Goal: Find specific page/section: Find specific page/section

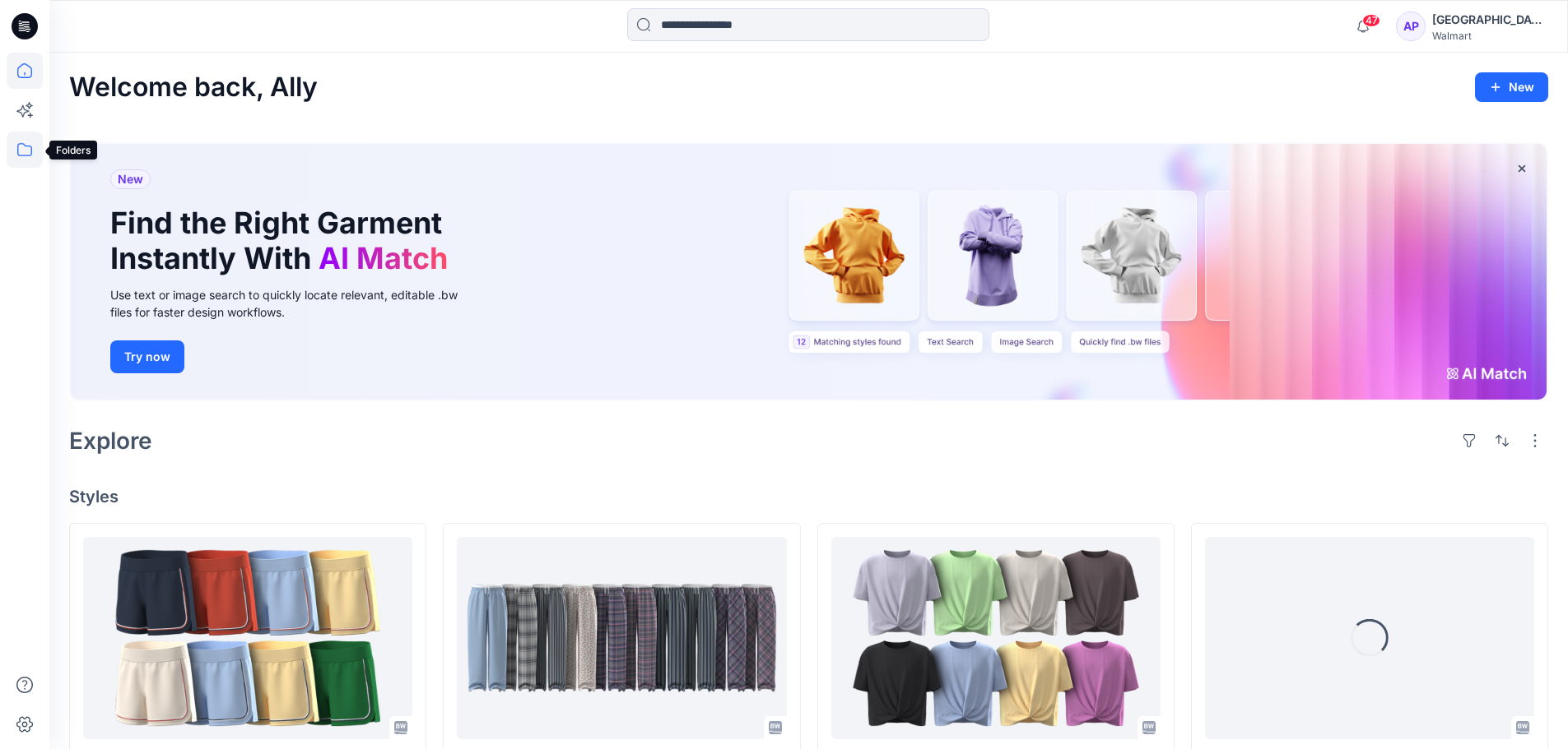
click at [22, 153] on icon at bounding box center [25, 150] width 36 height 36
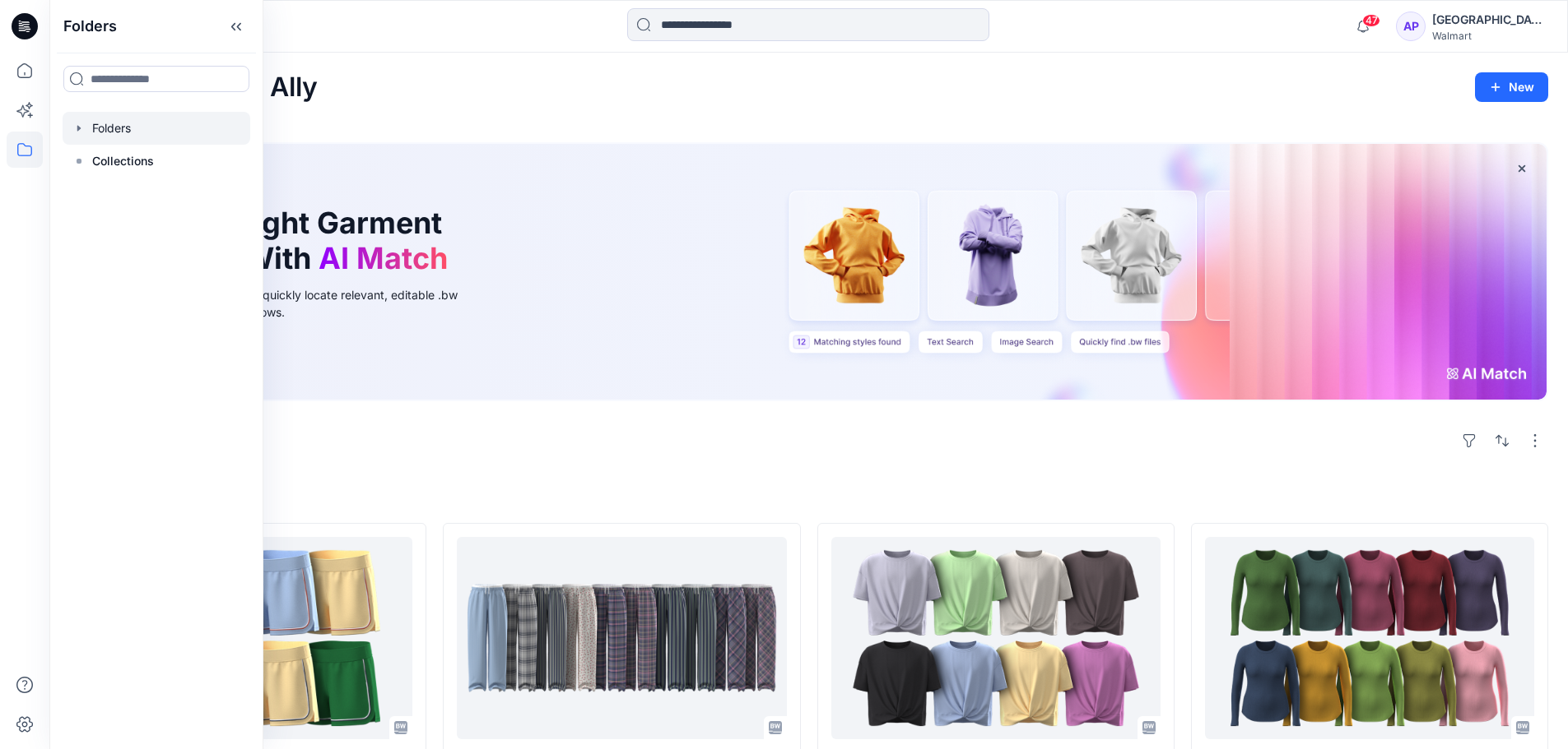
click at [77, 128] on icon "button" at bounding box center [79, 128] width 13 height 13
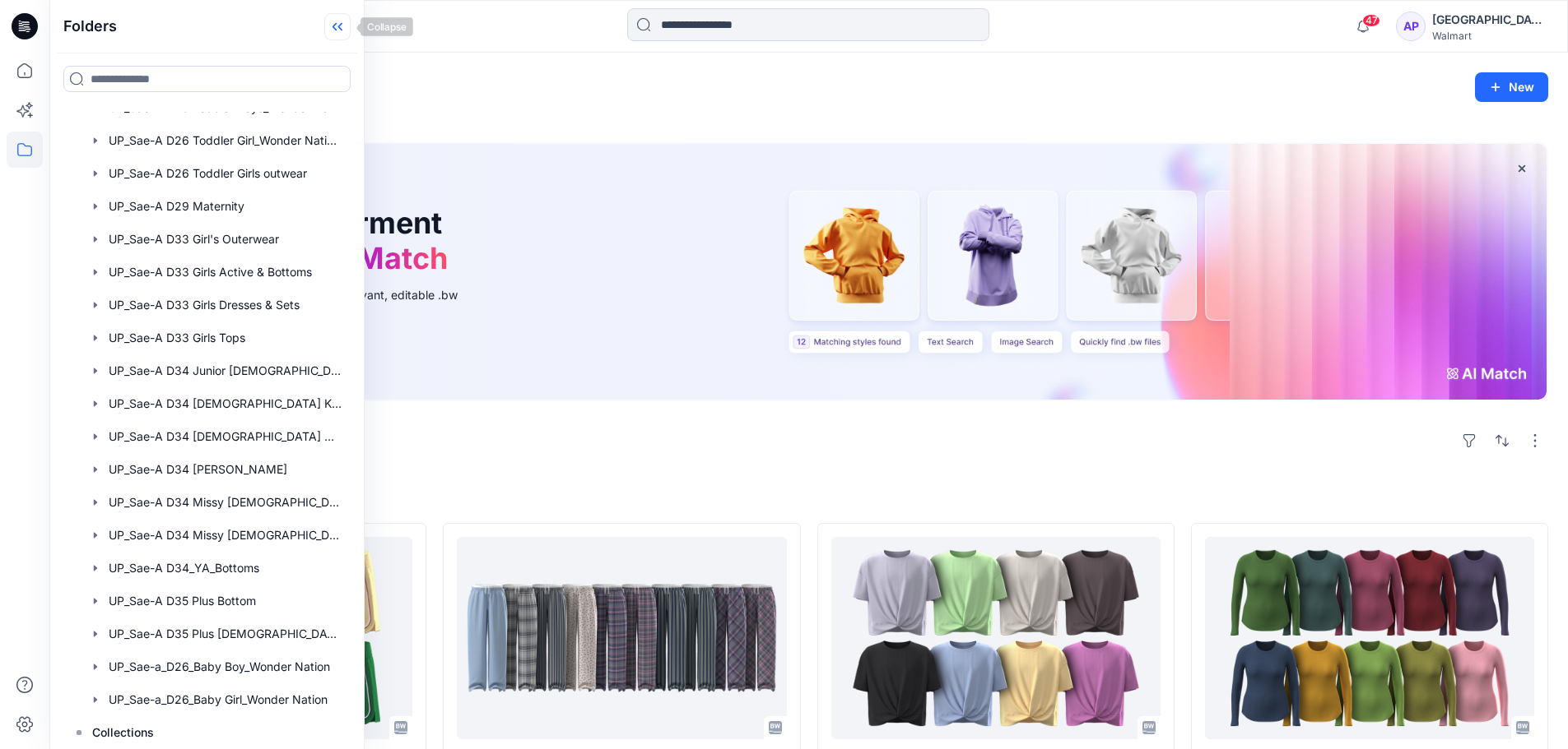
click at [338, 32] on icon at bounding box center [337, 27] width 27 height 28
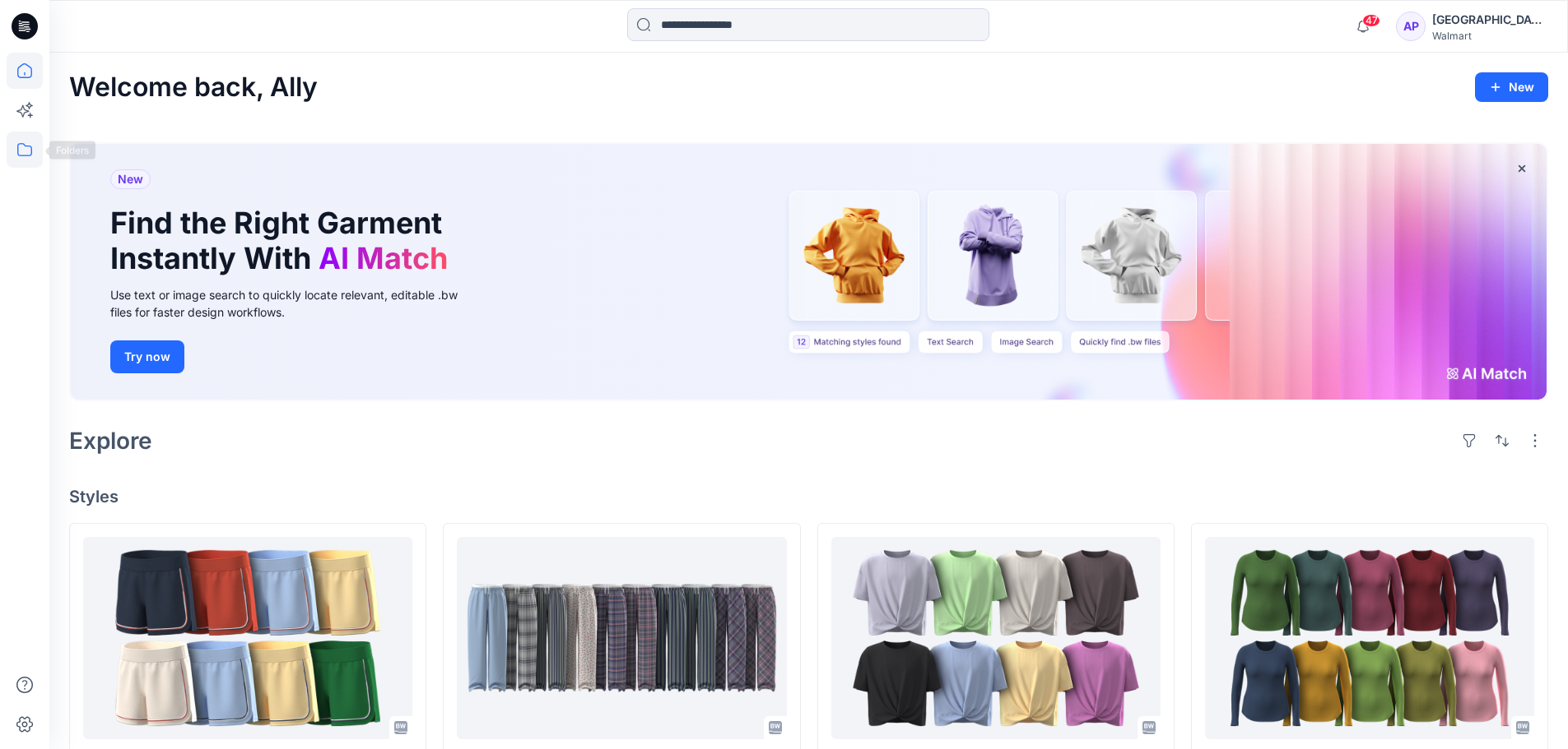
click at [35, 139] on icon at bounding box center [25, 150] width 36 height 36
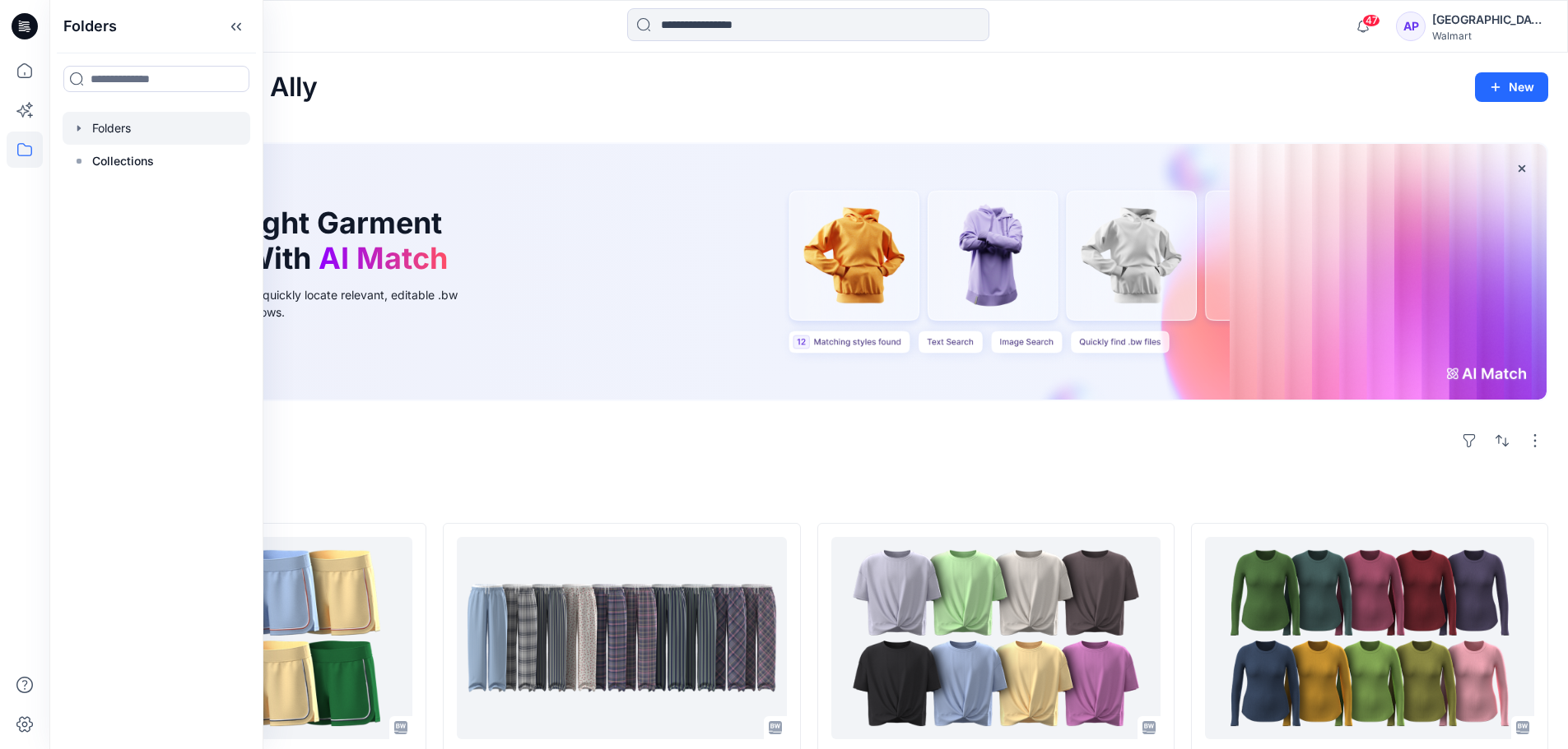
click at [77, 128] on icon "button" at bounding box center [78, 128] width 3 height 6
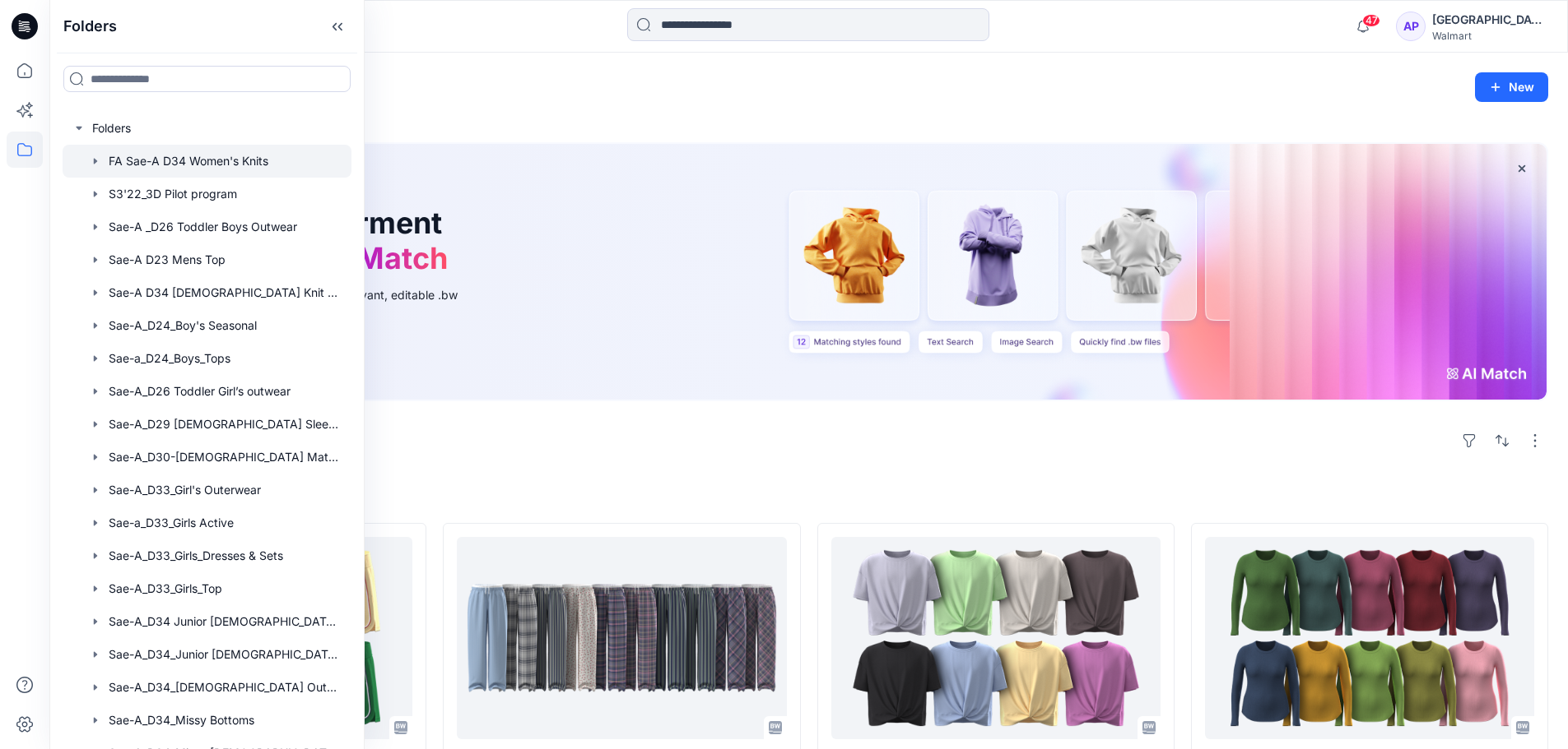
click at [96, 167] on icon "button" at bounding box center [96, 161] width 13 height 13
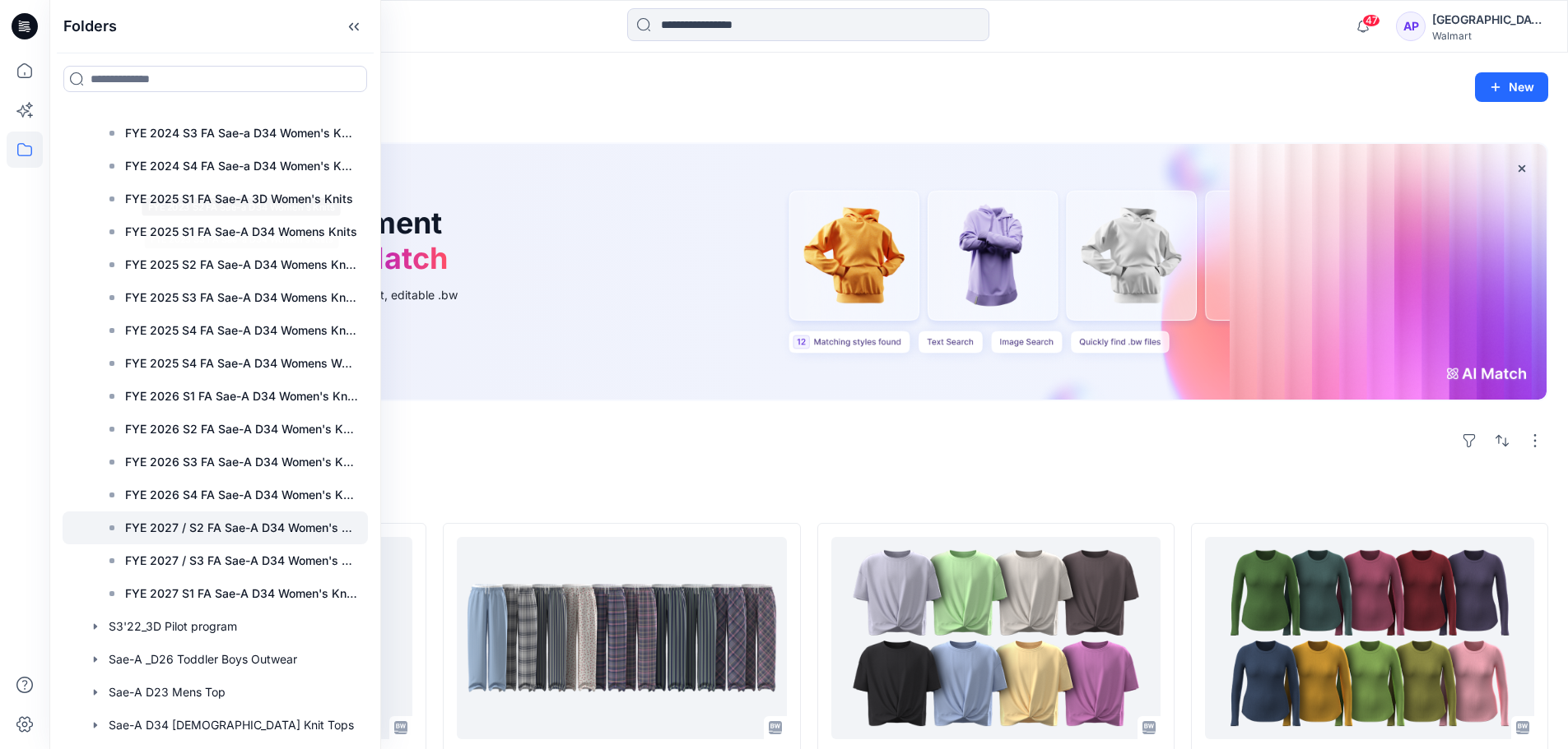
scroll to position [411, 0]
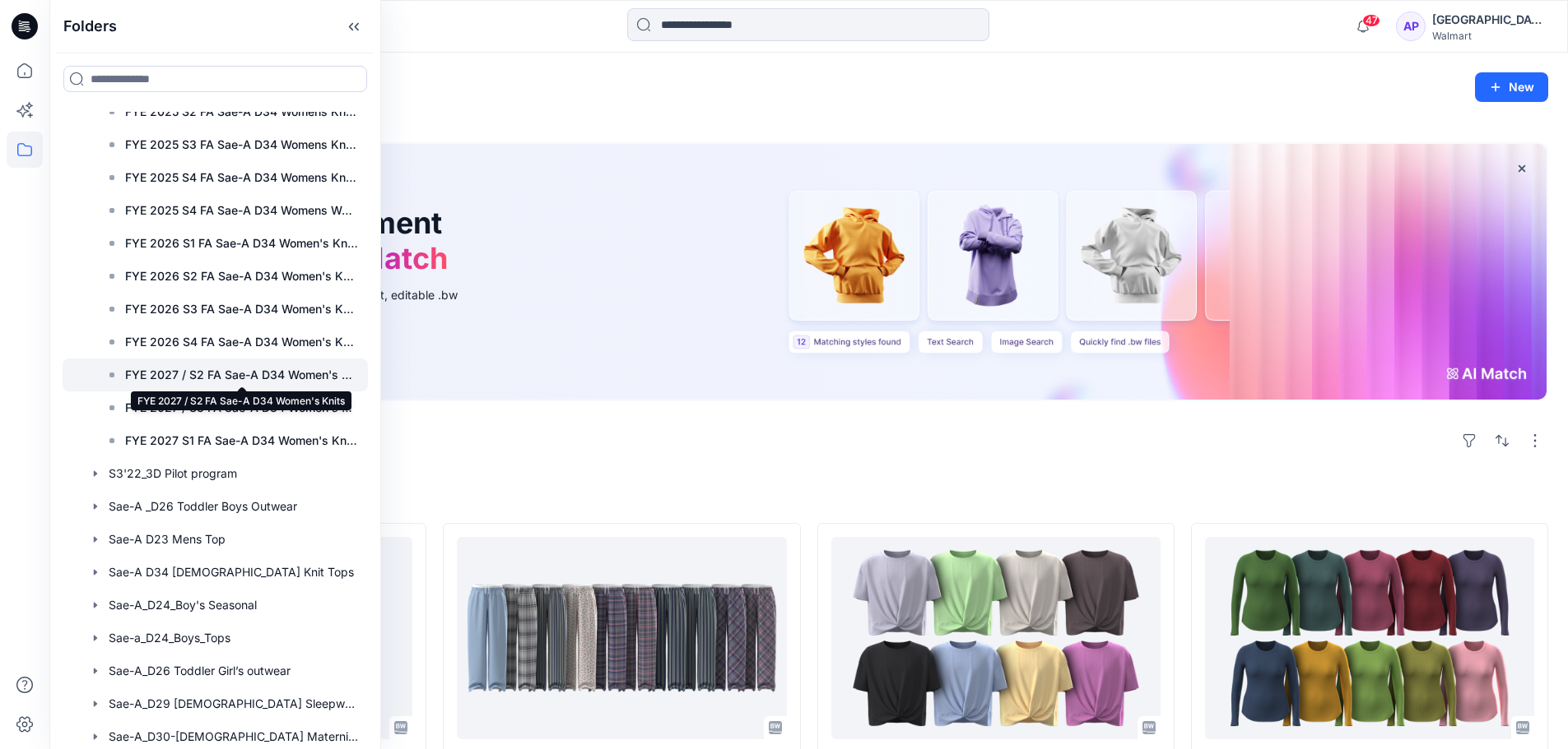
click at [249, 376] on p "FYE 2027 / S2 FA Sae-A D34 Women's Knits" at bounding box center [241, 375] width 233 height 20
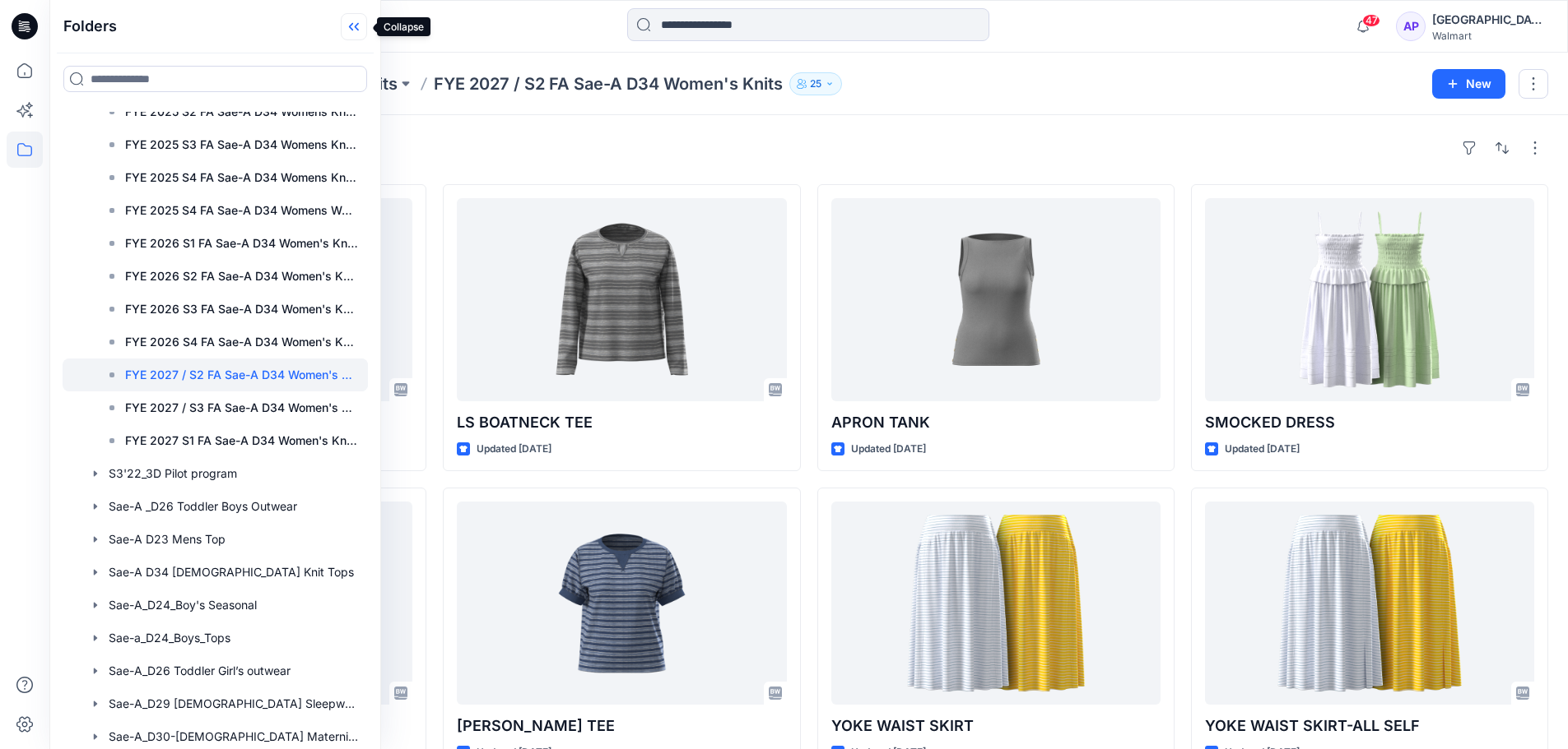
click at [349, 28] on icon at bounding box center [354, 27] width 27 height 28
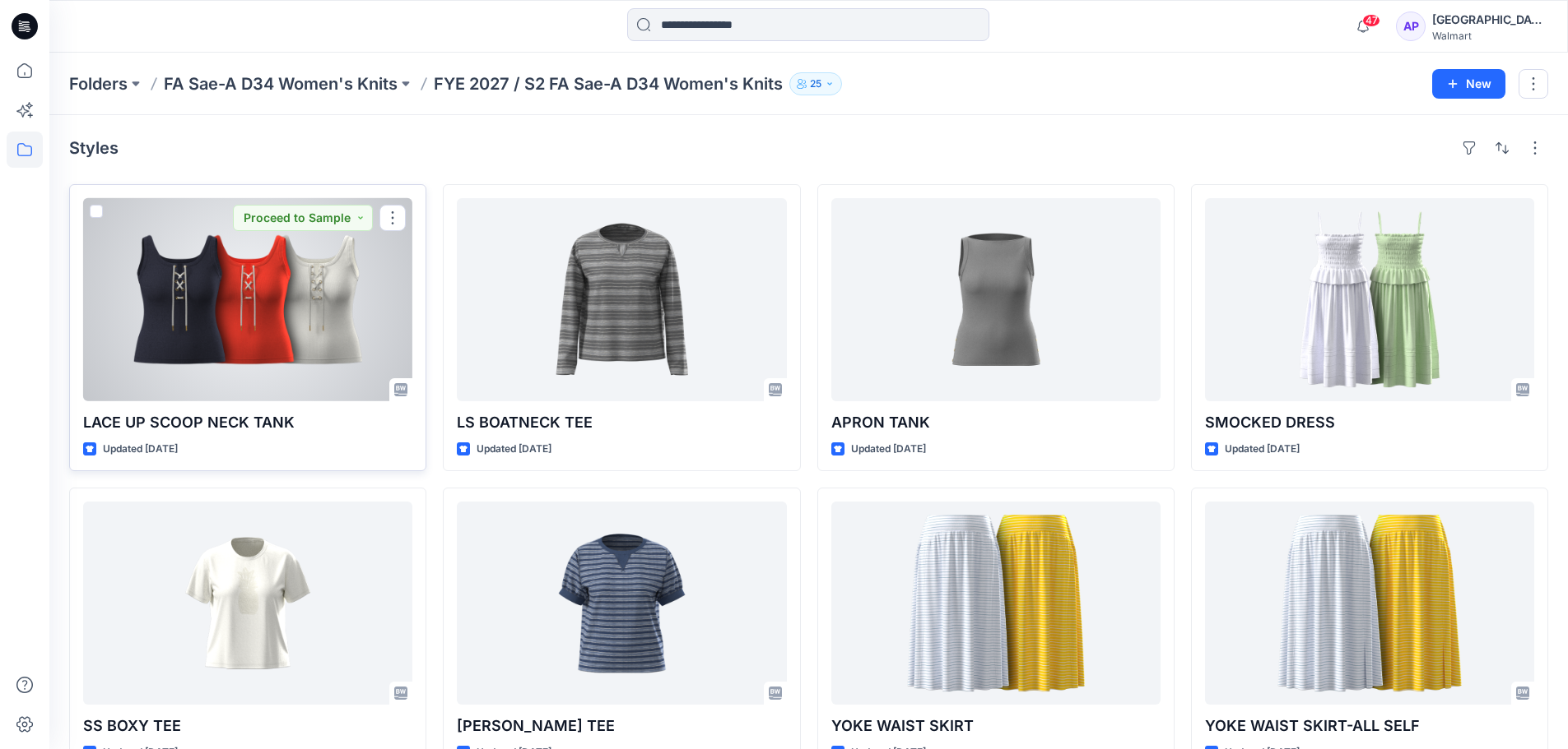
click at [268, 393] on div at bounding box center [248, 300] width 330 height 203
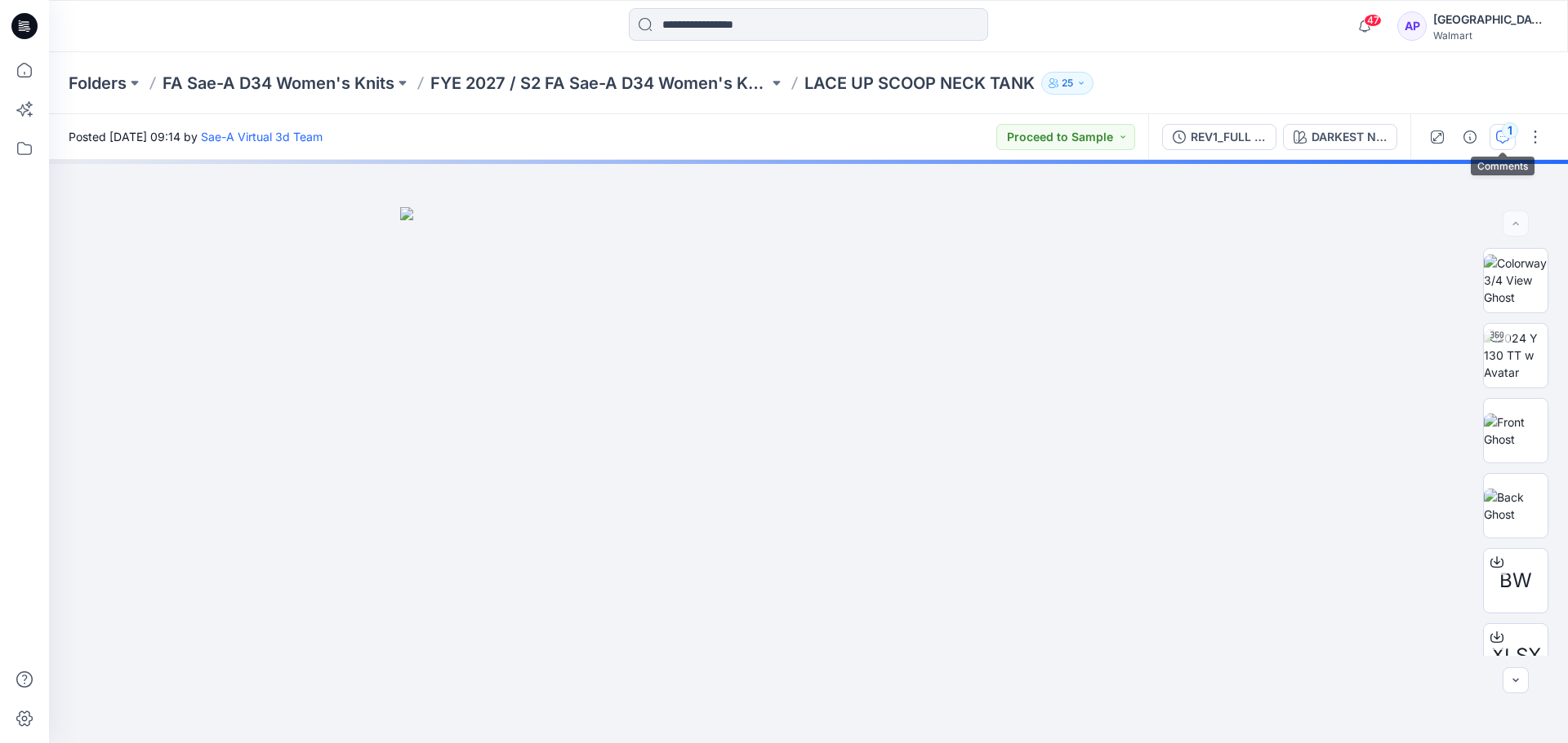
click at [1508, 144] on button "1" at bounding box center [1503, 137] width 26 height 26
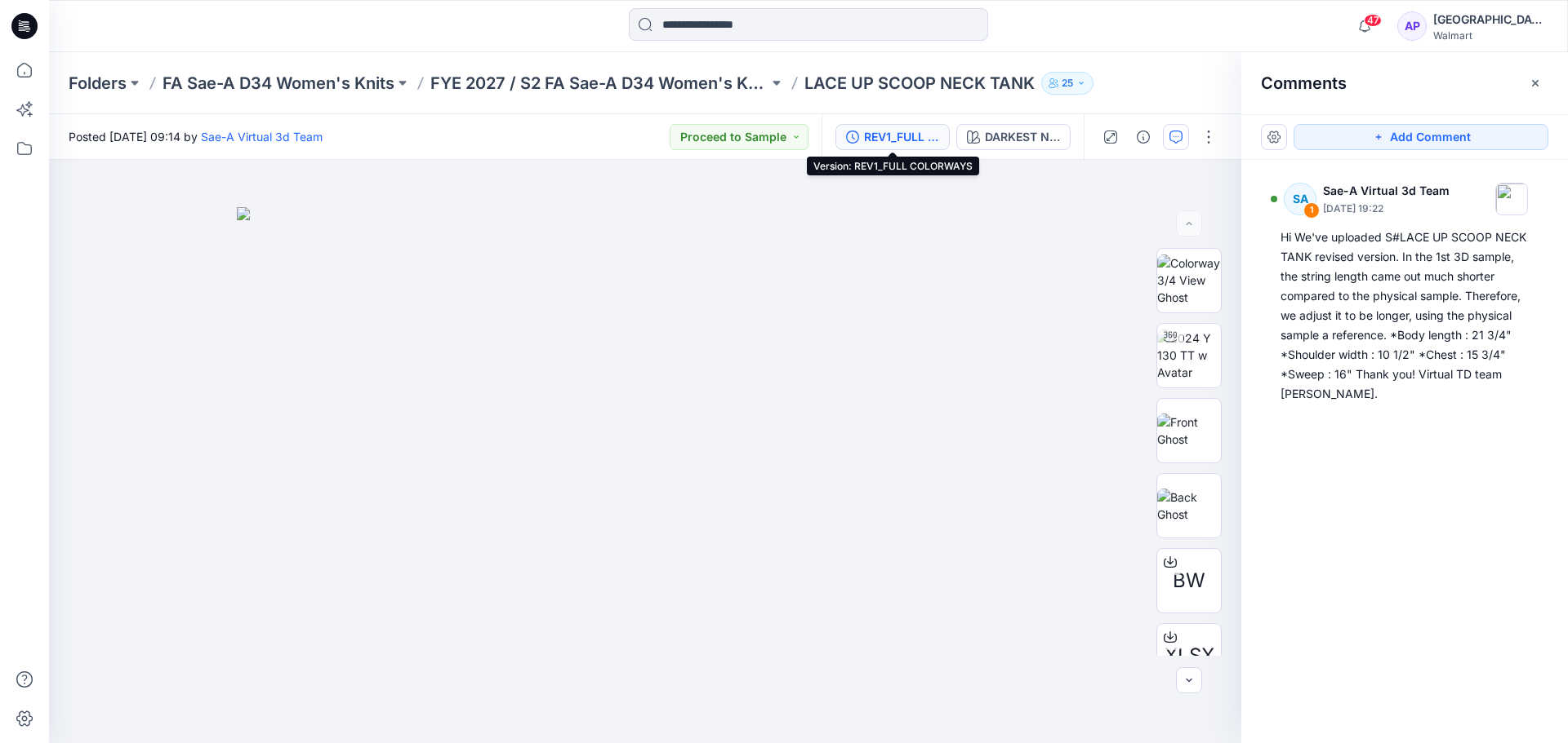
click at [879, 134] on div "REV1_FULL COLORWAYS" at bounding box center [902, 137] width 75 height 18
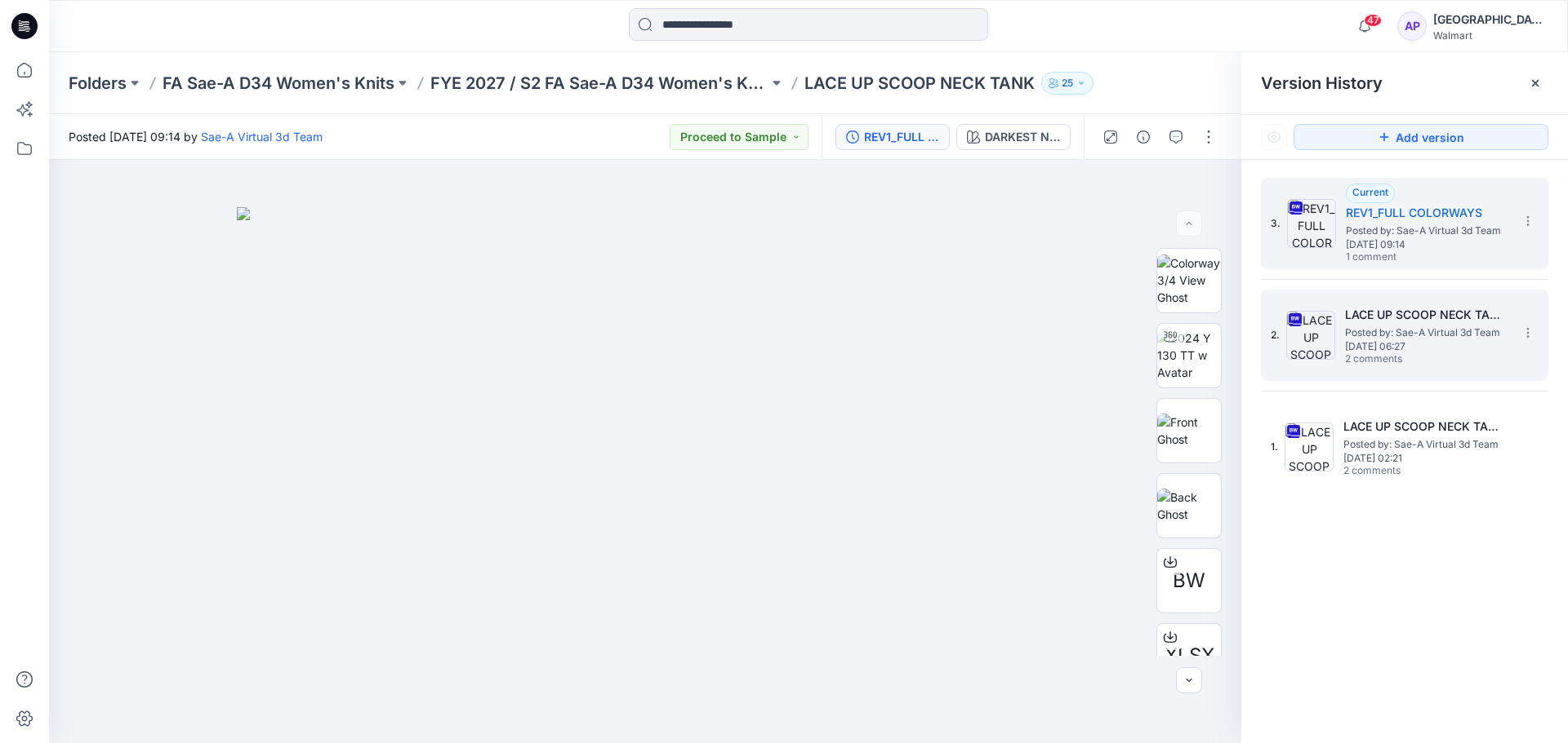
click at [1383, 331] on span "Posted by: Sae-A Virtual 3d Team" at bounding box center [1426, 332] width 163 height 16
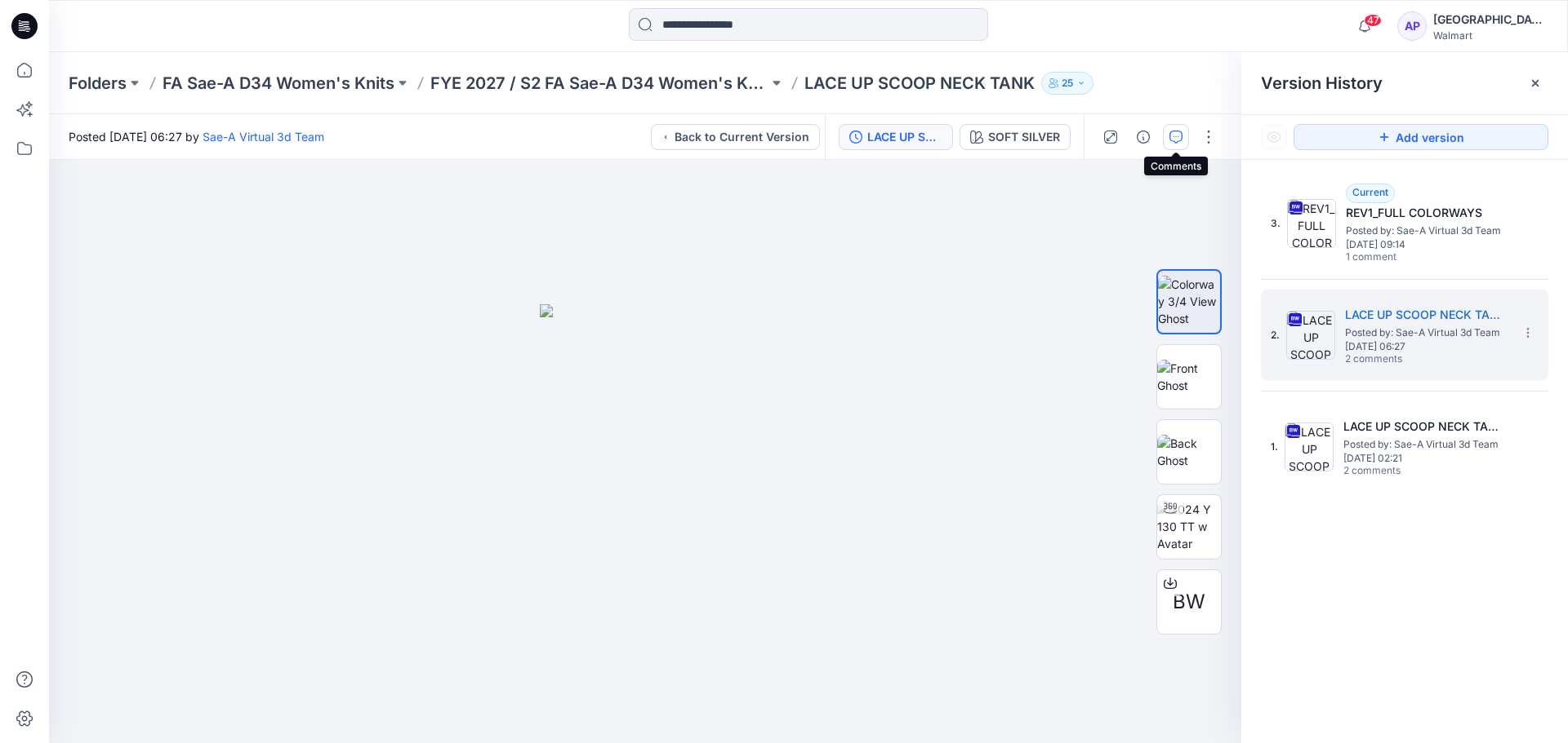
click at [1172, 141] on icon "button" at bounding box center [1176, 137] width 13 height 13
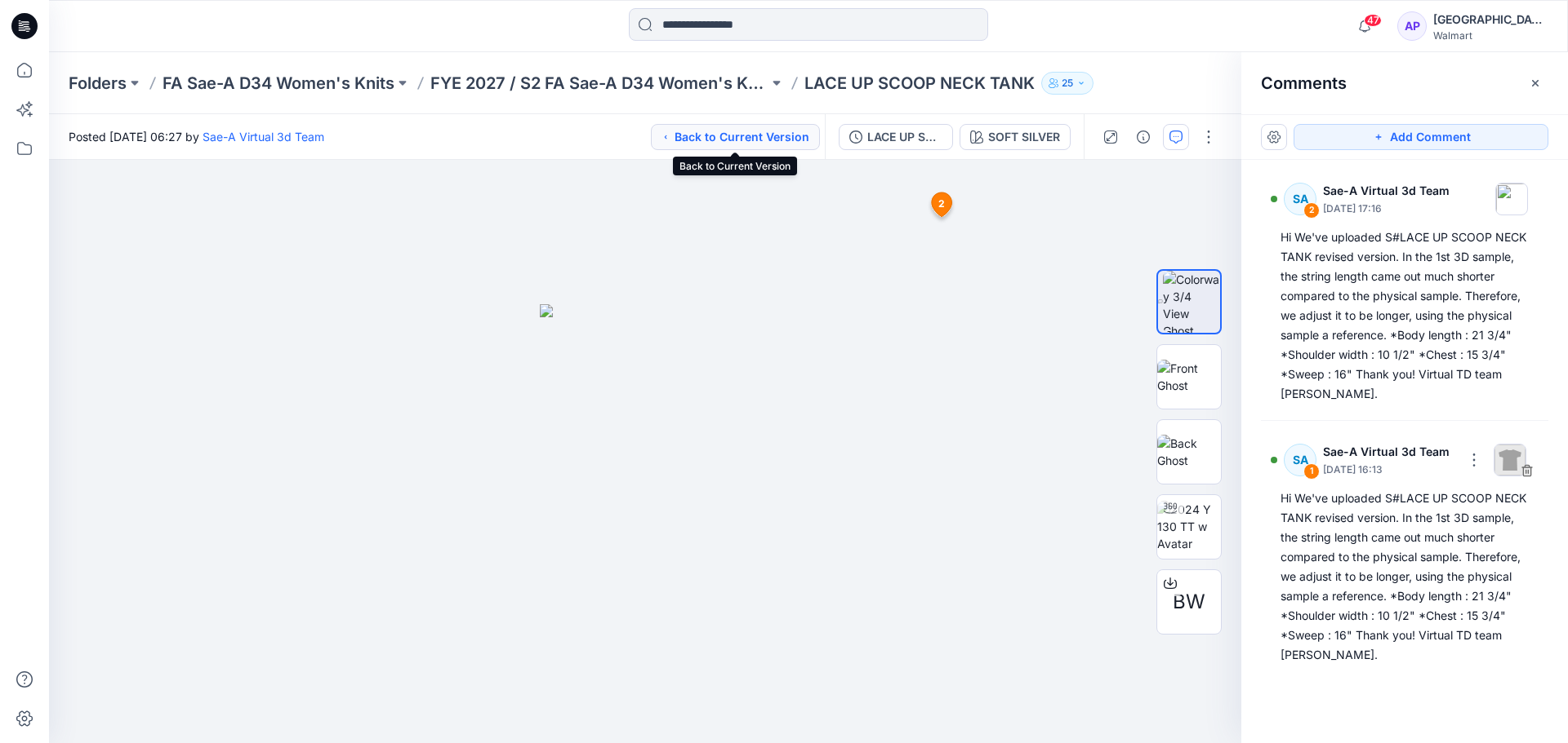
click at [771, 144] on button "Back to Current Version" at bounding box center [735, 137] width 169 height 26
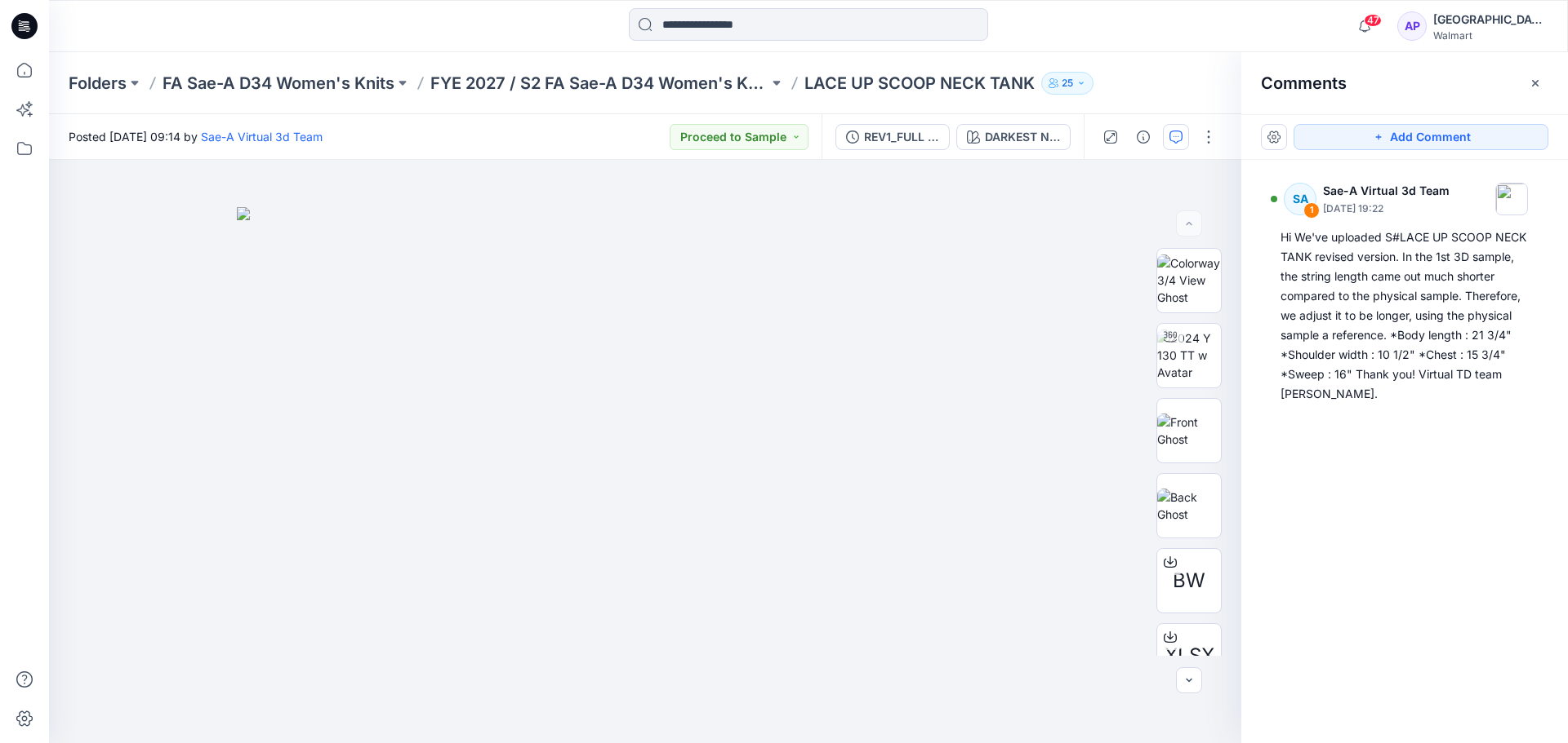
click at [1061, 83] on button "25" at bounding box center [1067, 83] width 52 height 23
click at [1178, 173] on button "External 7" at bounding box center [1200, 183] width 99 height 41
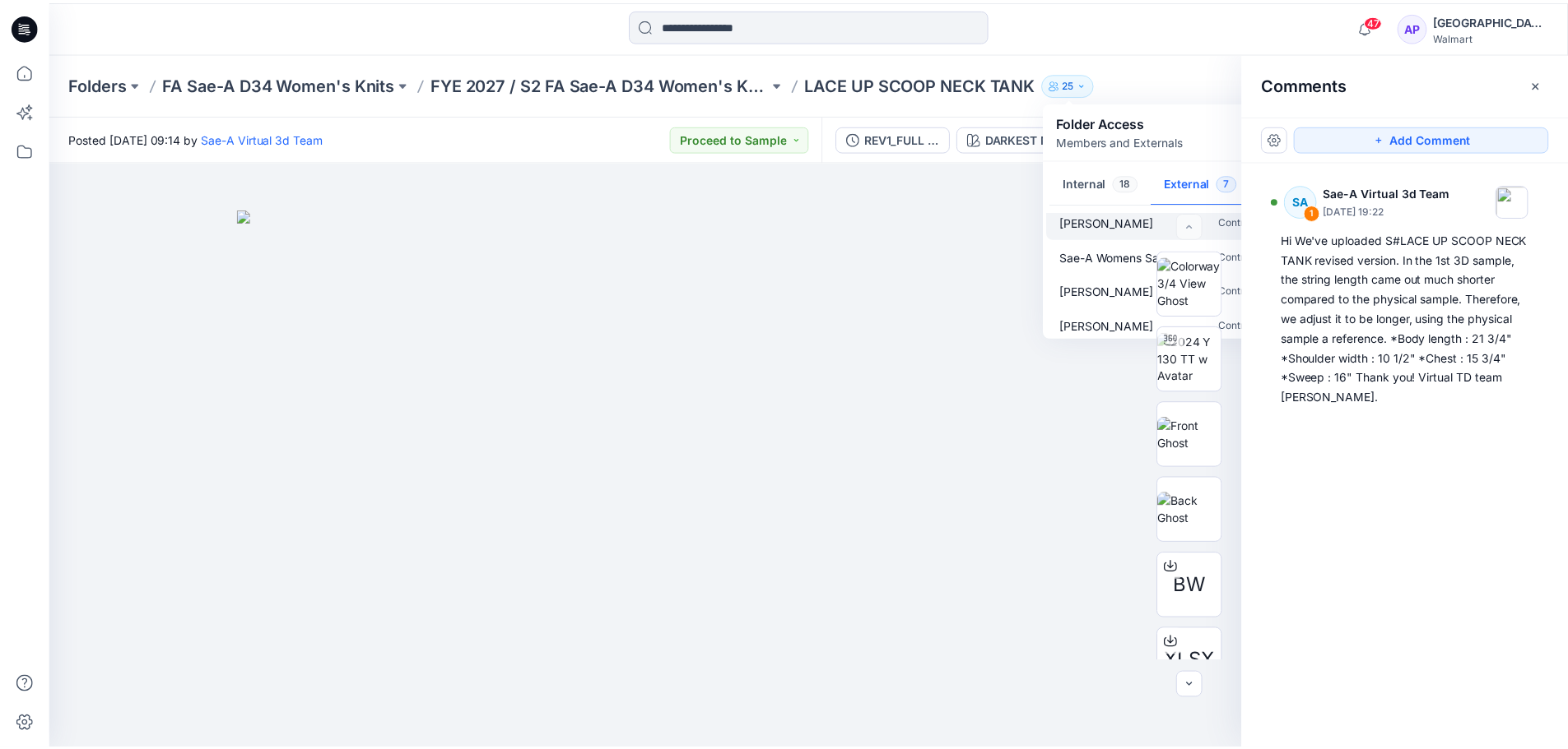
scroll to position [119, 0]
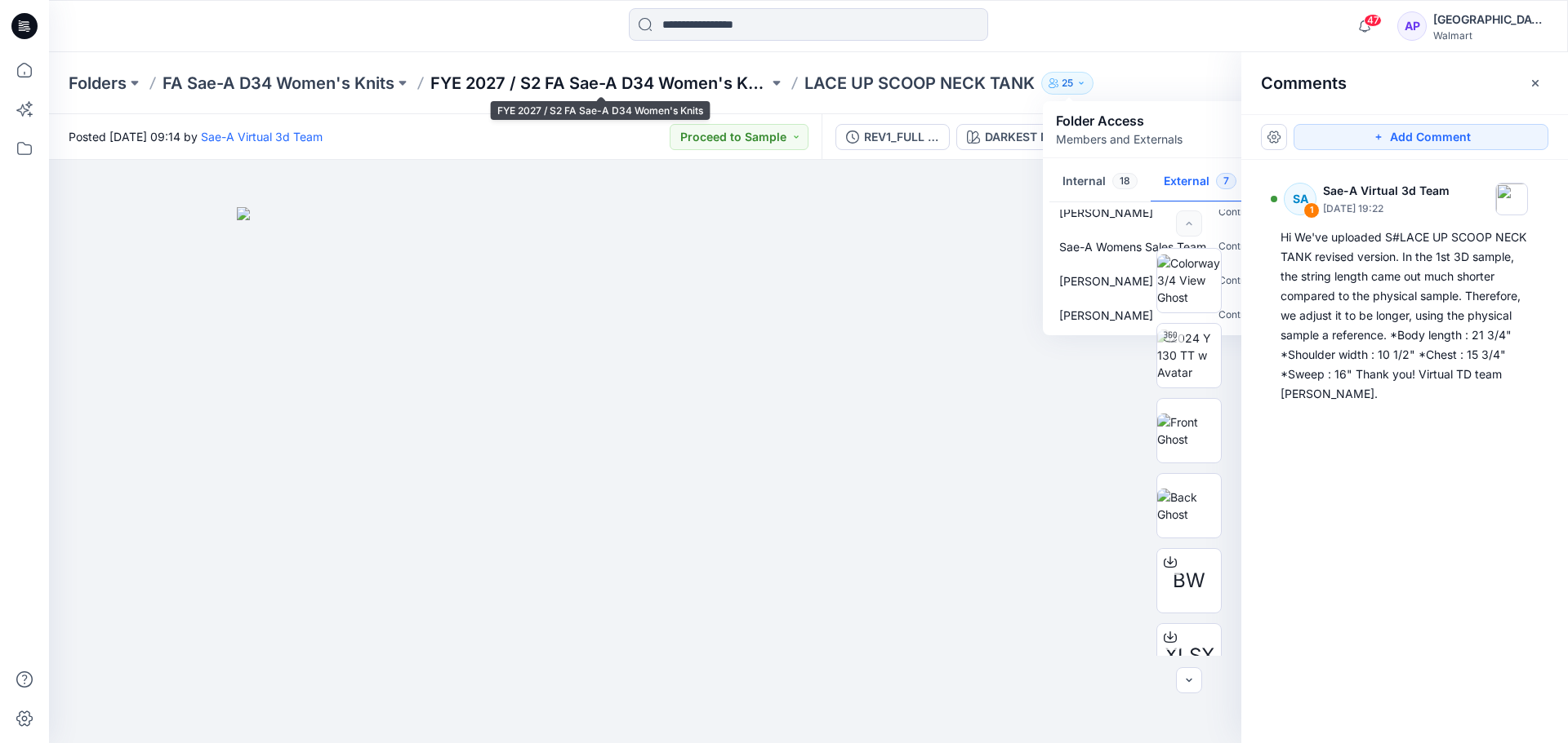
click at [596, 79] on p "FYE 2027 / S2 FA Sae-A D34 Women's Knits" at bounding box center [599, 83] width 338 height 23
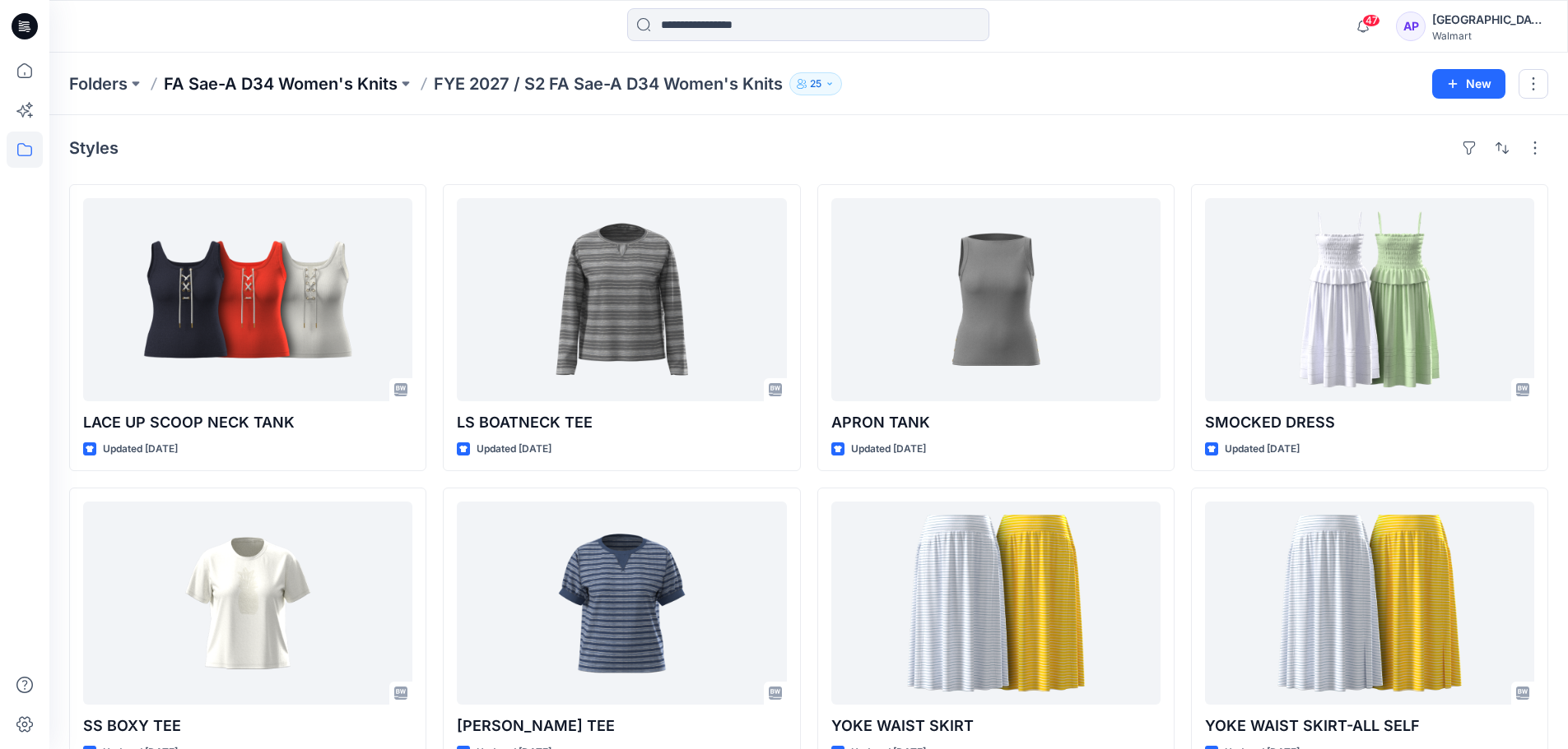
click at [349, 75] on p "FA Sae-A D34 Women's Knits" at bounding box center [280, 84] width 234 height 23
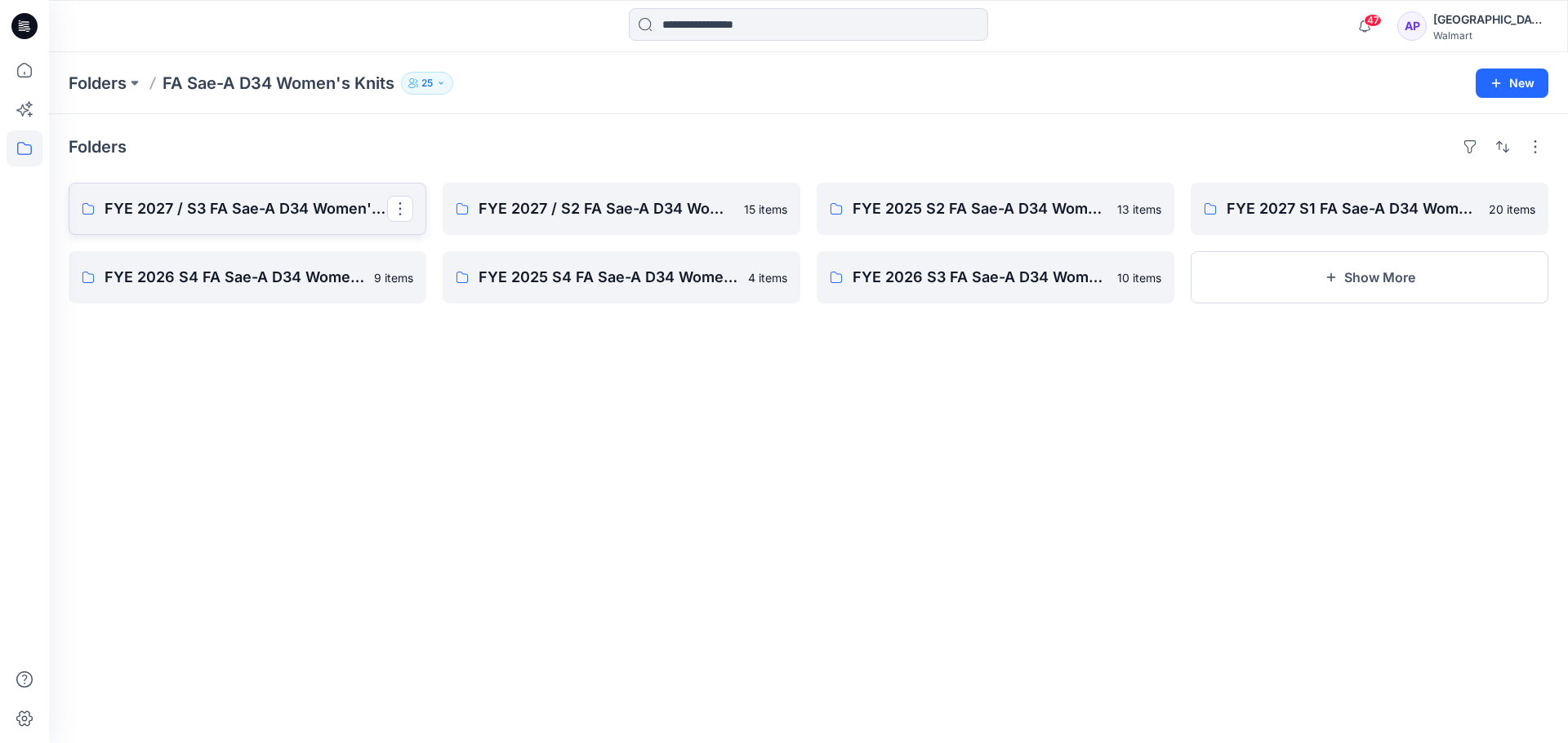
click at [298, 207] on p "FYE 2027 / S3 FA Sae-A D34 Women's Knits" at bounding box center [246, 209] width 283 height 23
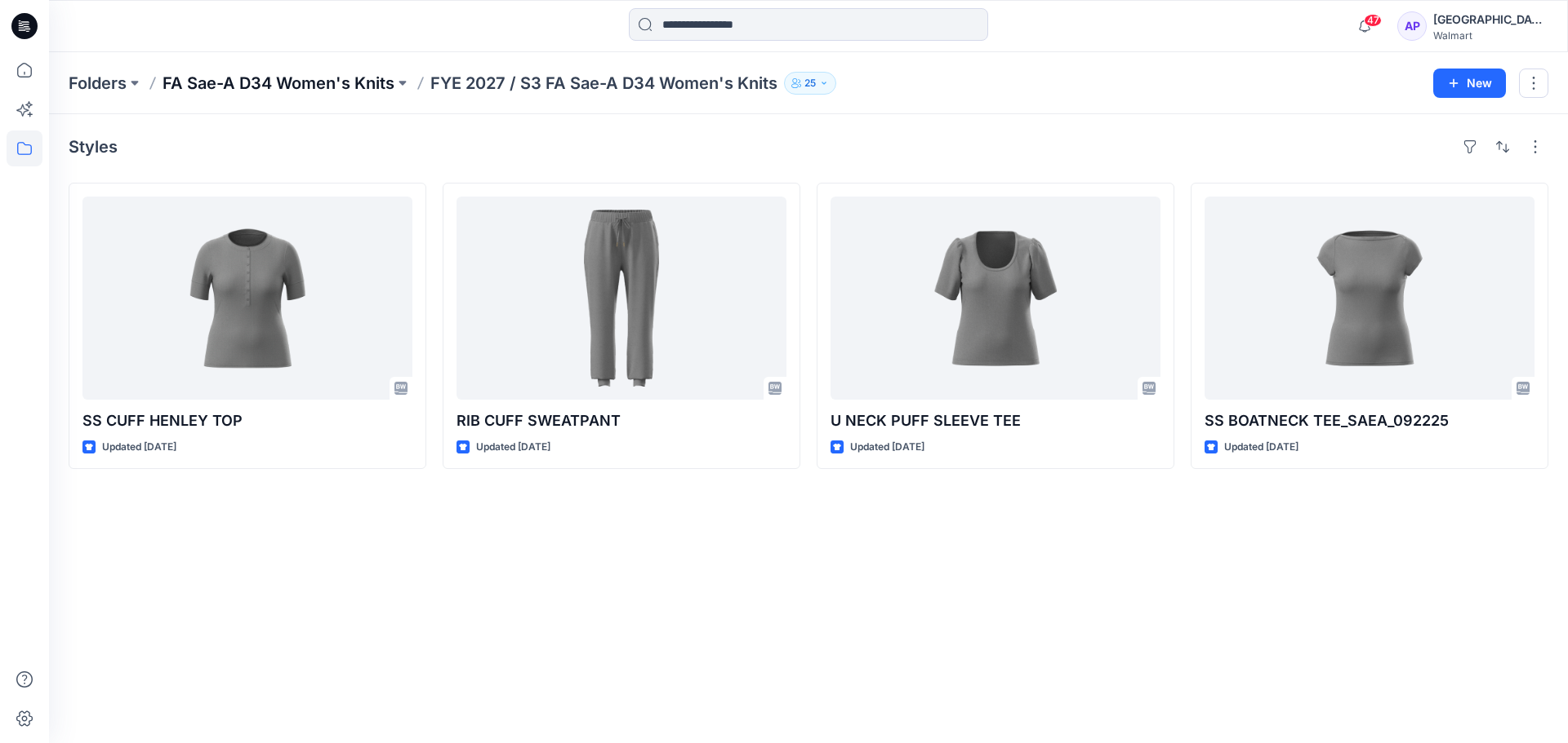
click at [321, 78] on p "FA Sae-A D34 Women's Knits" at bounding box center [278, 83] width 232 height 23
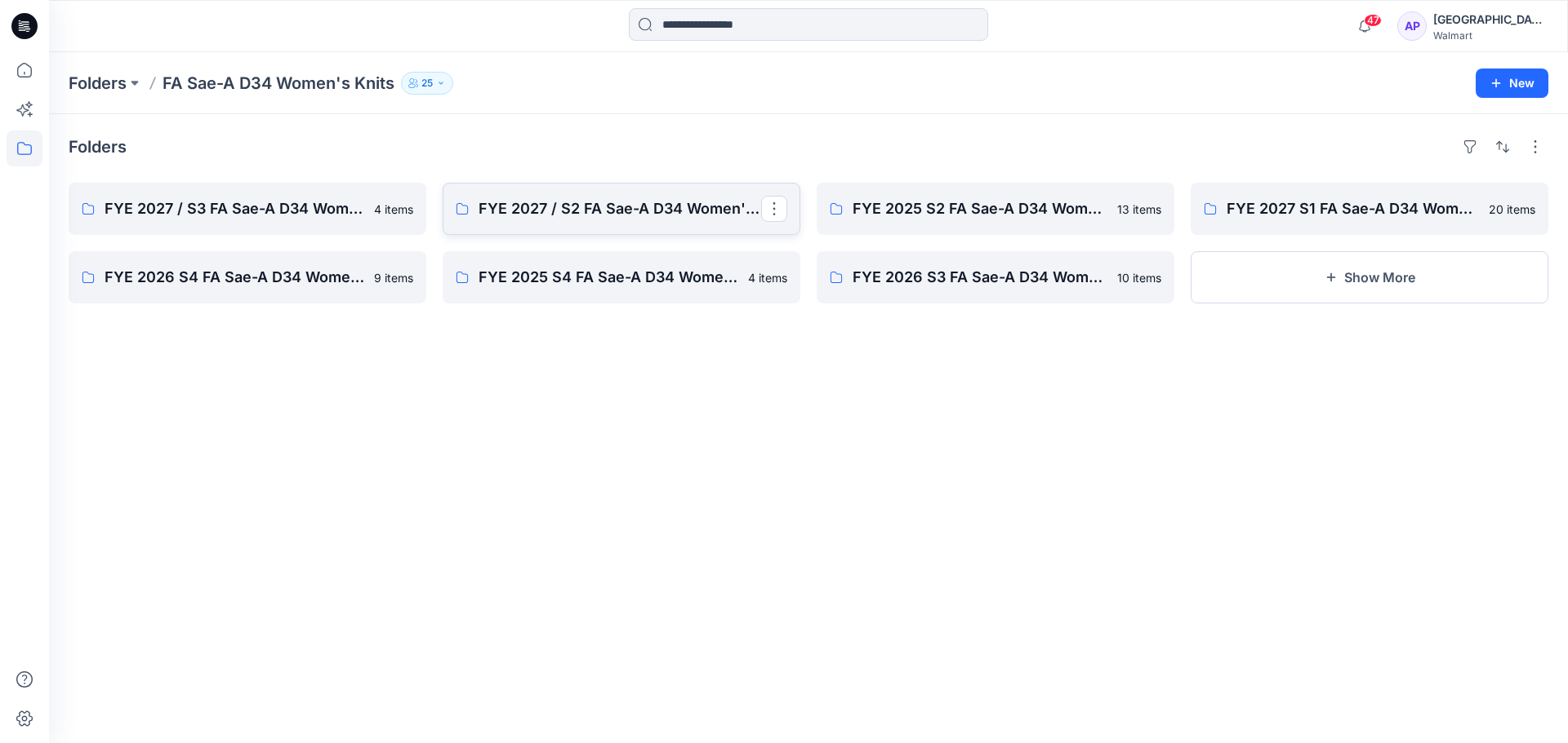
click at [571, 198] on p "FYE 2027 / S2 FA Sae-A D34 Women's Knits" at bounding box center [620, 209] width 283 height 23
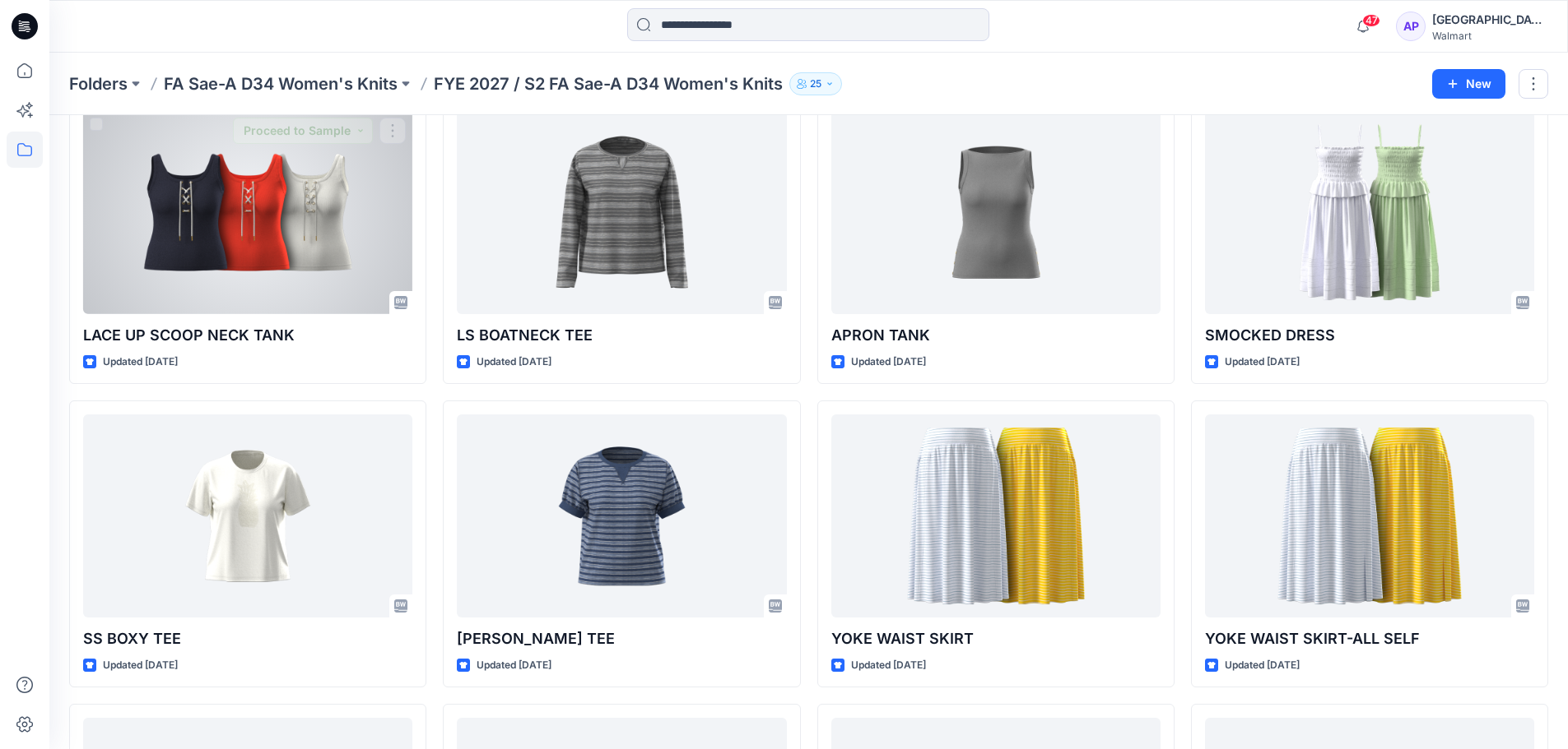
scroll to position [329, 0]
